Goal: Check status: Check status

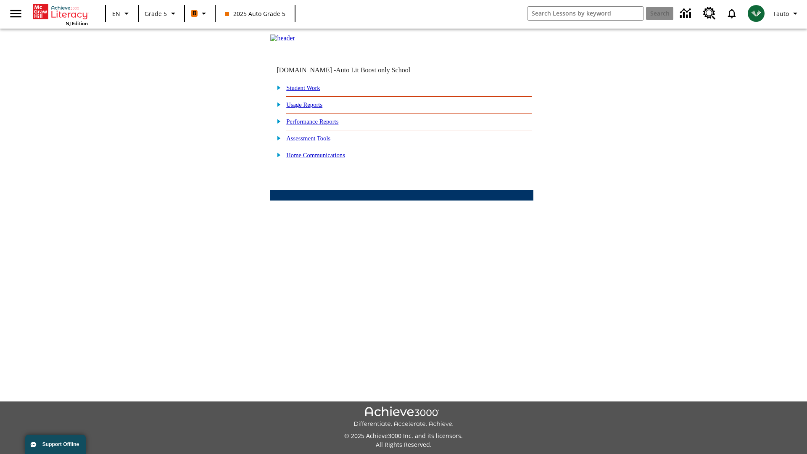
click at [309, 91] on link "Student Work" at bounding box center [303, 87] width 34 height 7
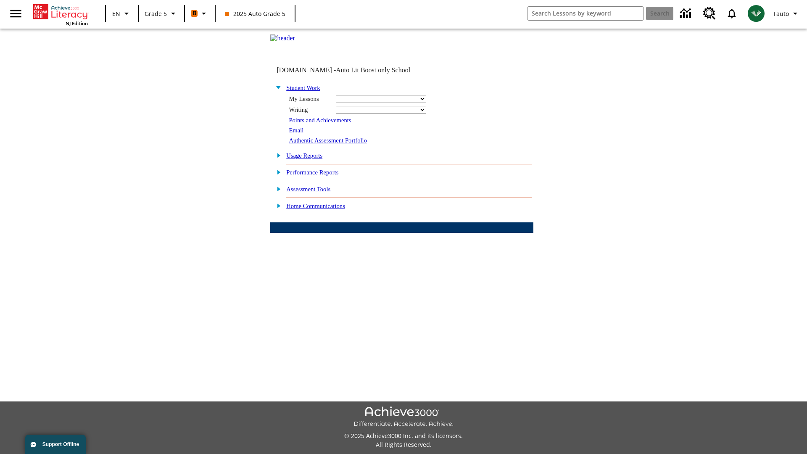
select select "/options/reports/?report_id=12&atype=1&section=2"
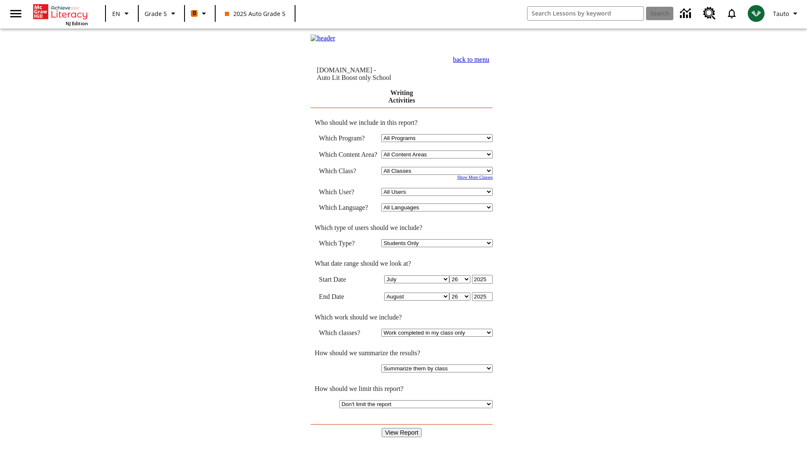
click at [439, 171] on select "Select a Class: All Classes 2025 Auto Grade 5 OL 2025 Auto Grade 6" at bounding box center [436, 171] width 111 height 8
select select "11133131"
click at [439, 193] on select "All Users Cat, Sautoen Cat, Sautoes Cat, Sautoss Donotlogin, Sautoen Twoschools…" at bounding box center [436, 192] width 111 height 8
select select "21437107"
click at [402, 428] on input "View Report" at bounding box center [401, 432] width 40 height 9
